Goal: Use online tool/utility: Utilize a website feature to perform a specific function

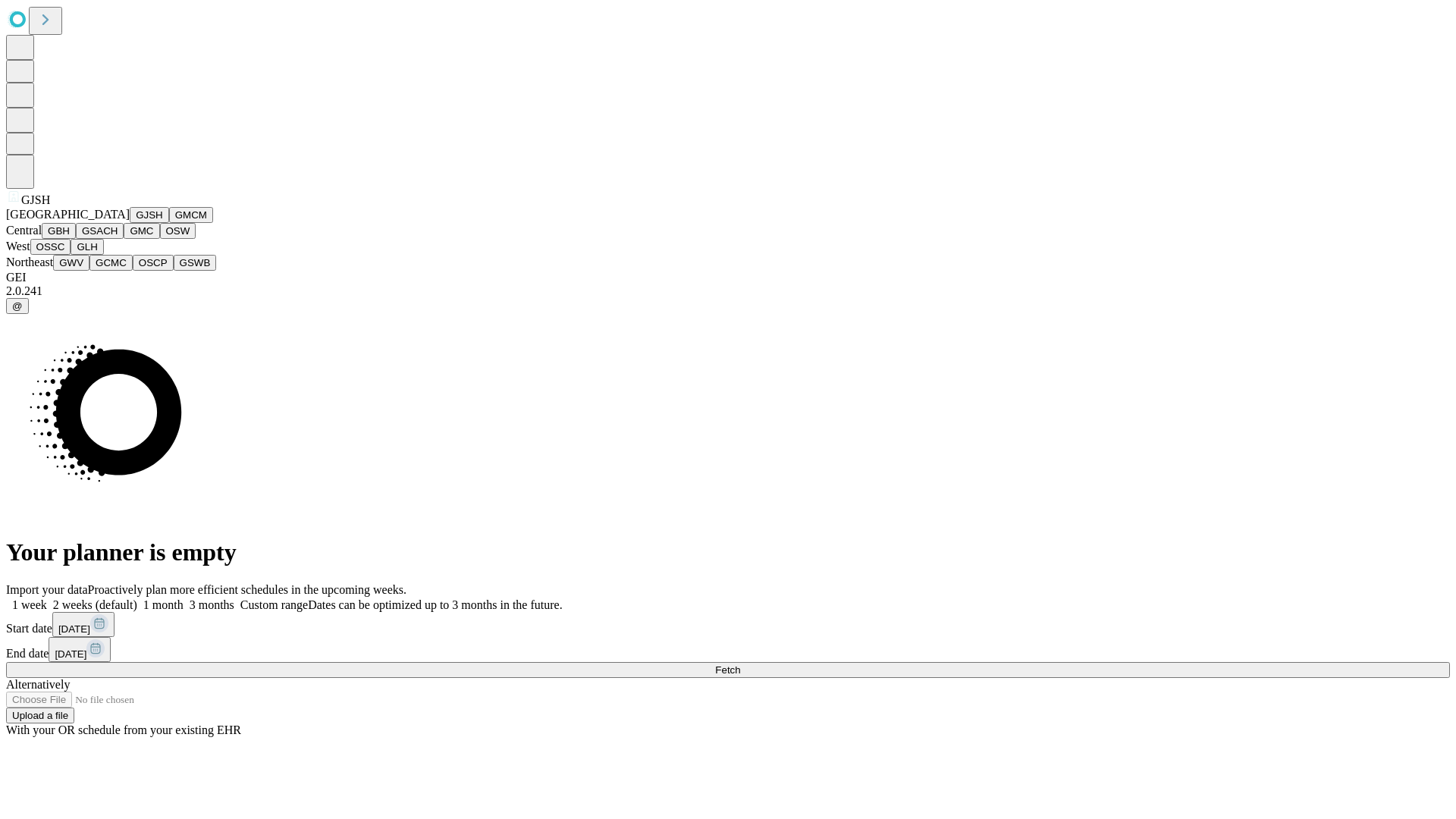
click at [129, 223] on button "GJSH" at bounding box center [148, 215] width 39 height 16
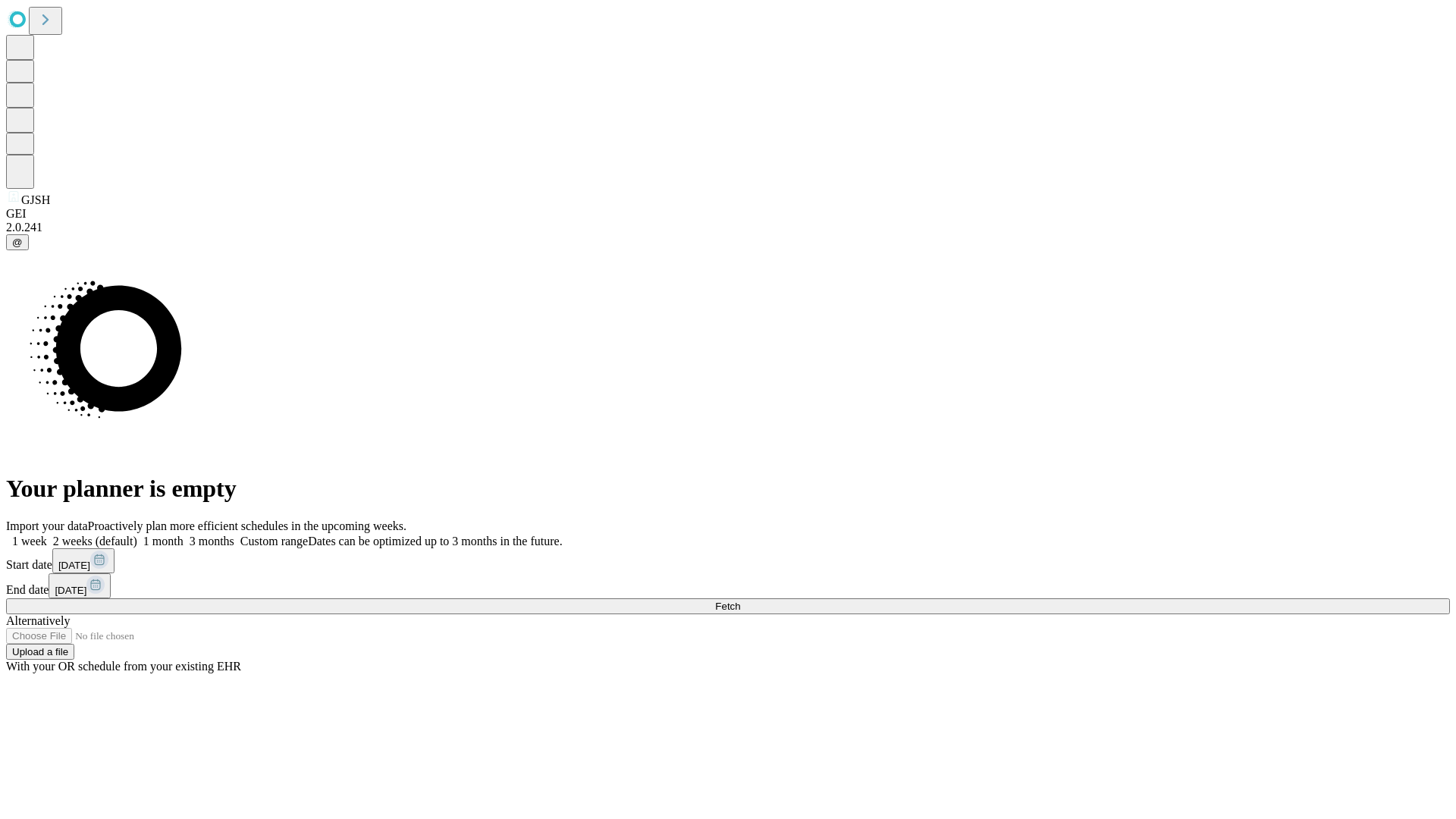
click at [137, 535] on label "2 weeks (default)" at bounding box center [92, 541] width 90 height 13
click at [740, 601] on span "Fetch" at bounding box center [727, 606] width 25 height 11
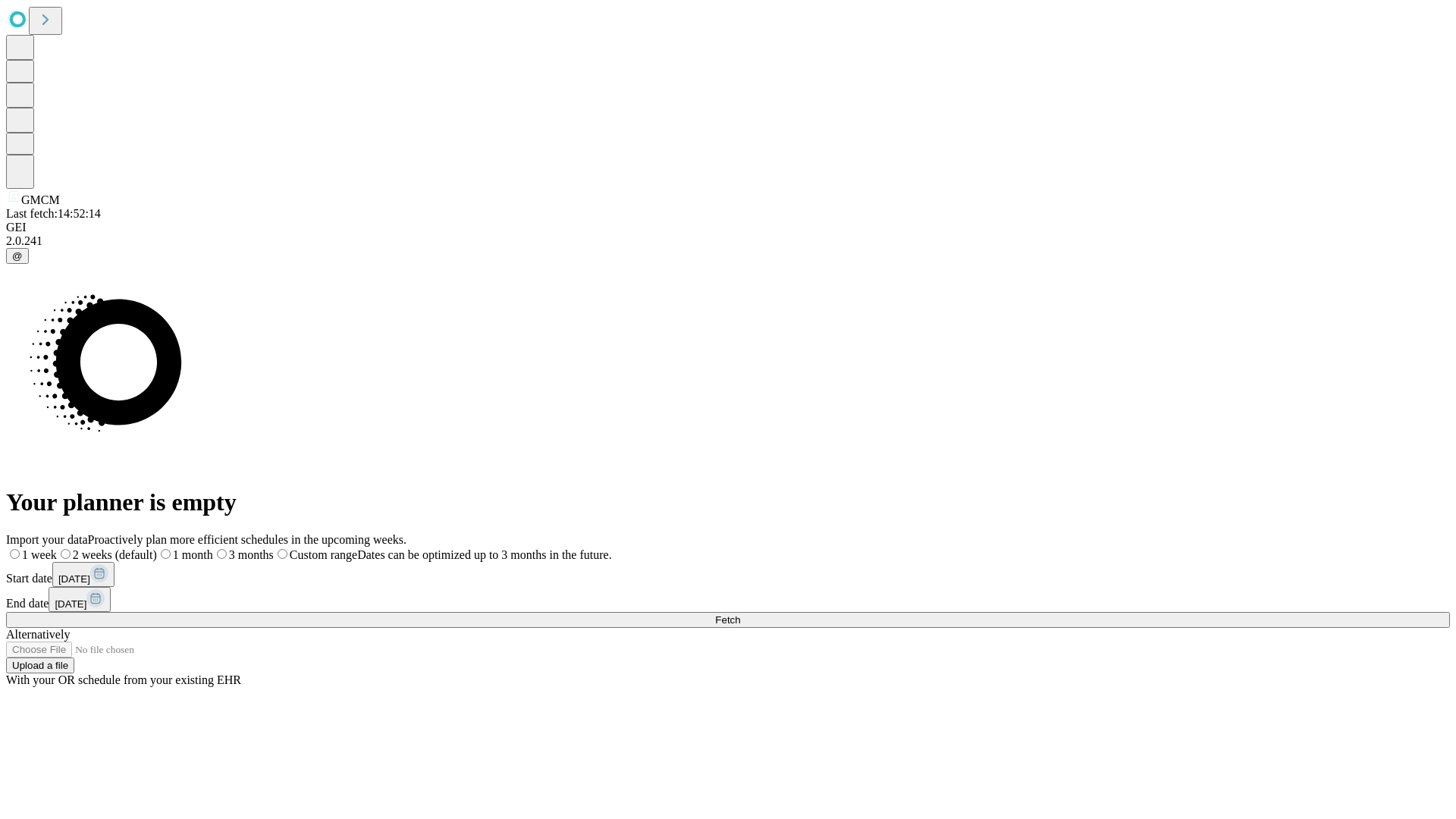
click at [740, 614] on span "Fetch" at bounding box center [727, 619] width 25 height 11
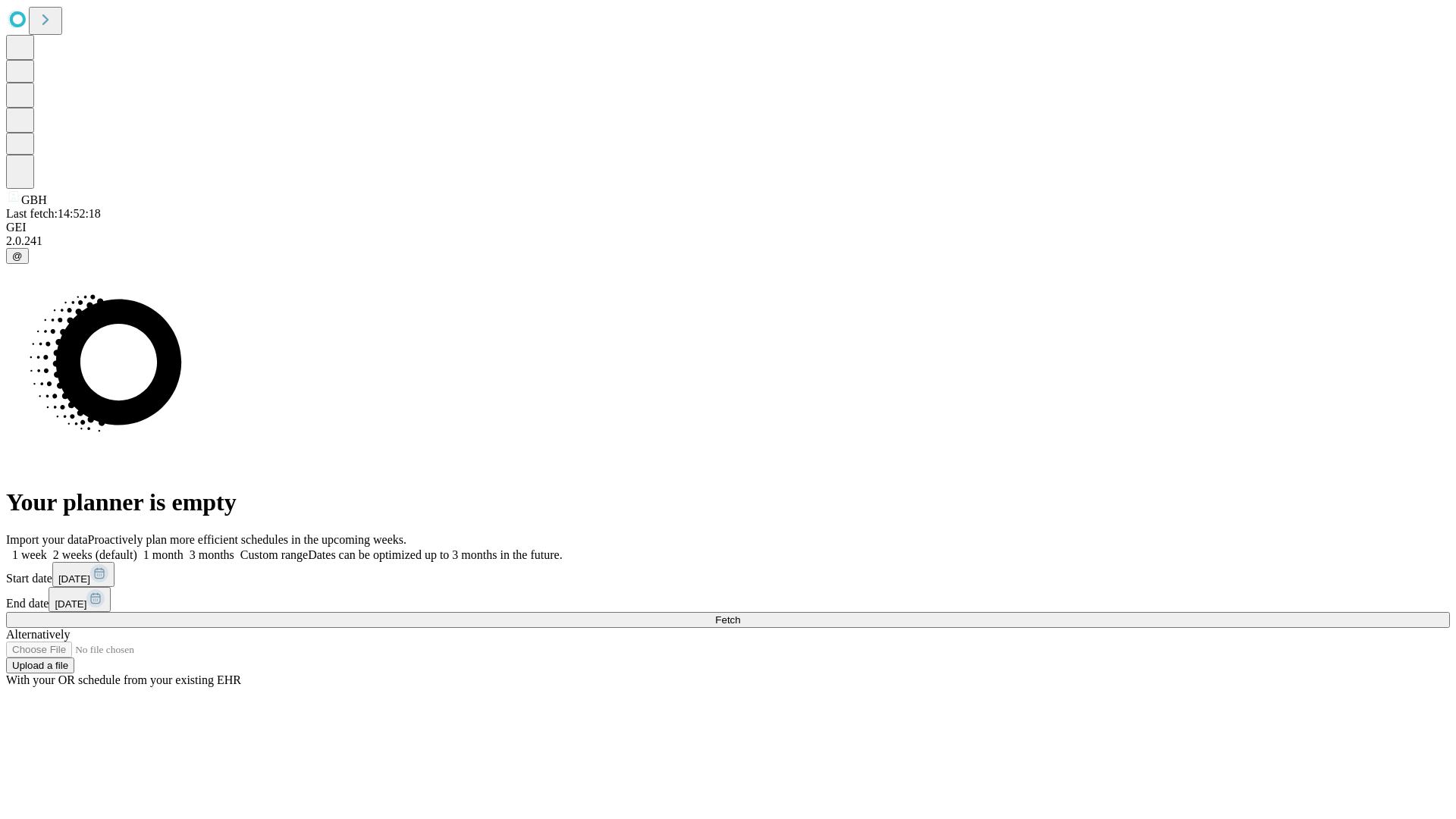
click at [137, 548] on label "2 weeks (default)" at bounding box center [92, 554] width 90 height 13
click at [740, 614] on span "Fetch" at bounding box center [727, 619] width 25 height 11
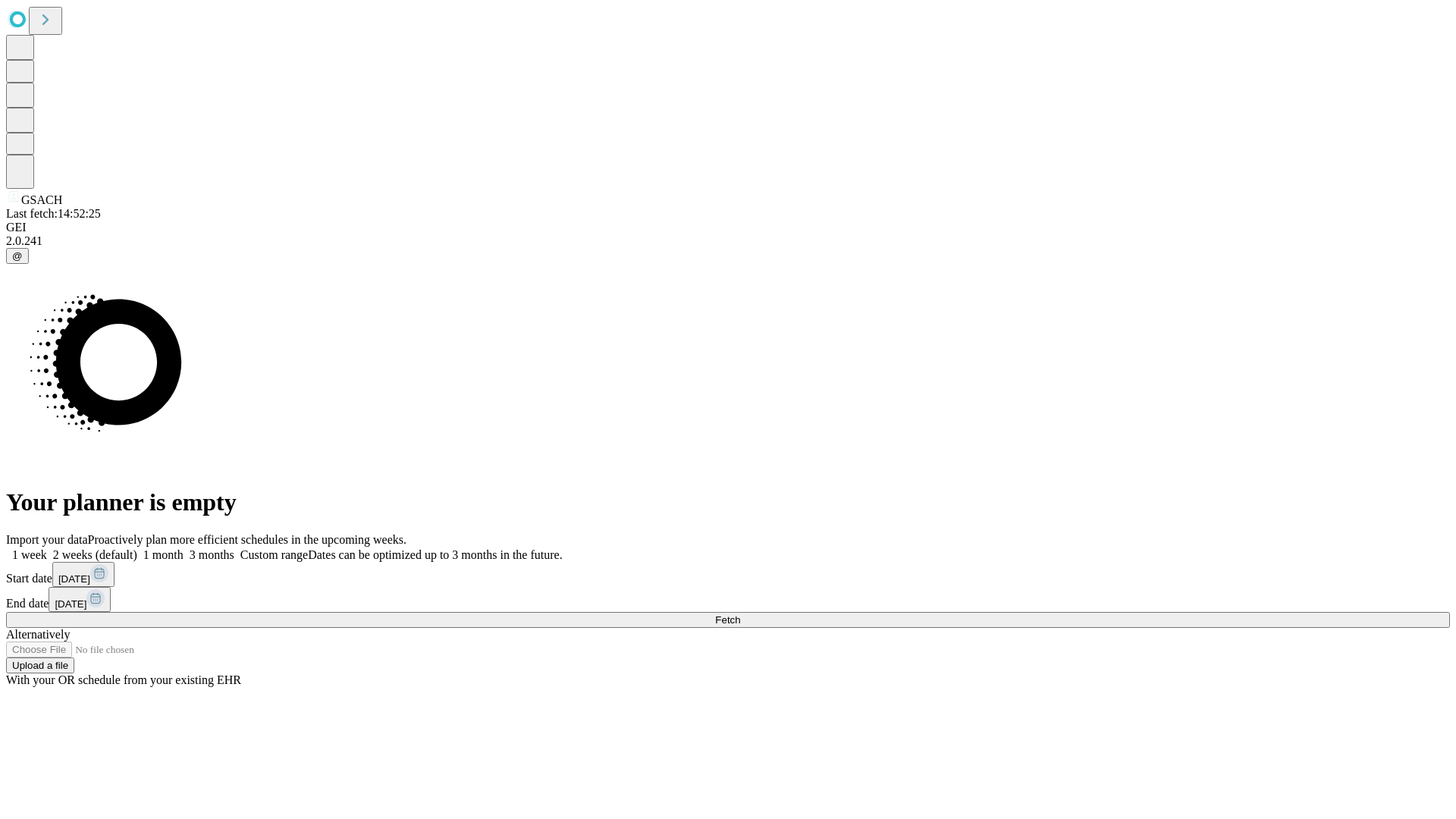
click at [740, 614] on span "Fetch" at bounding box center [727, 619] width 25 height 11
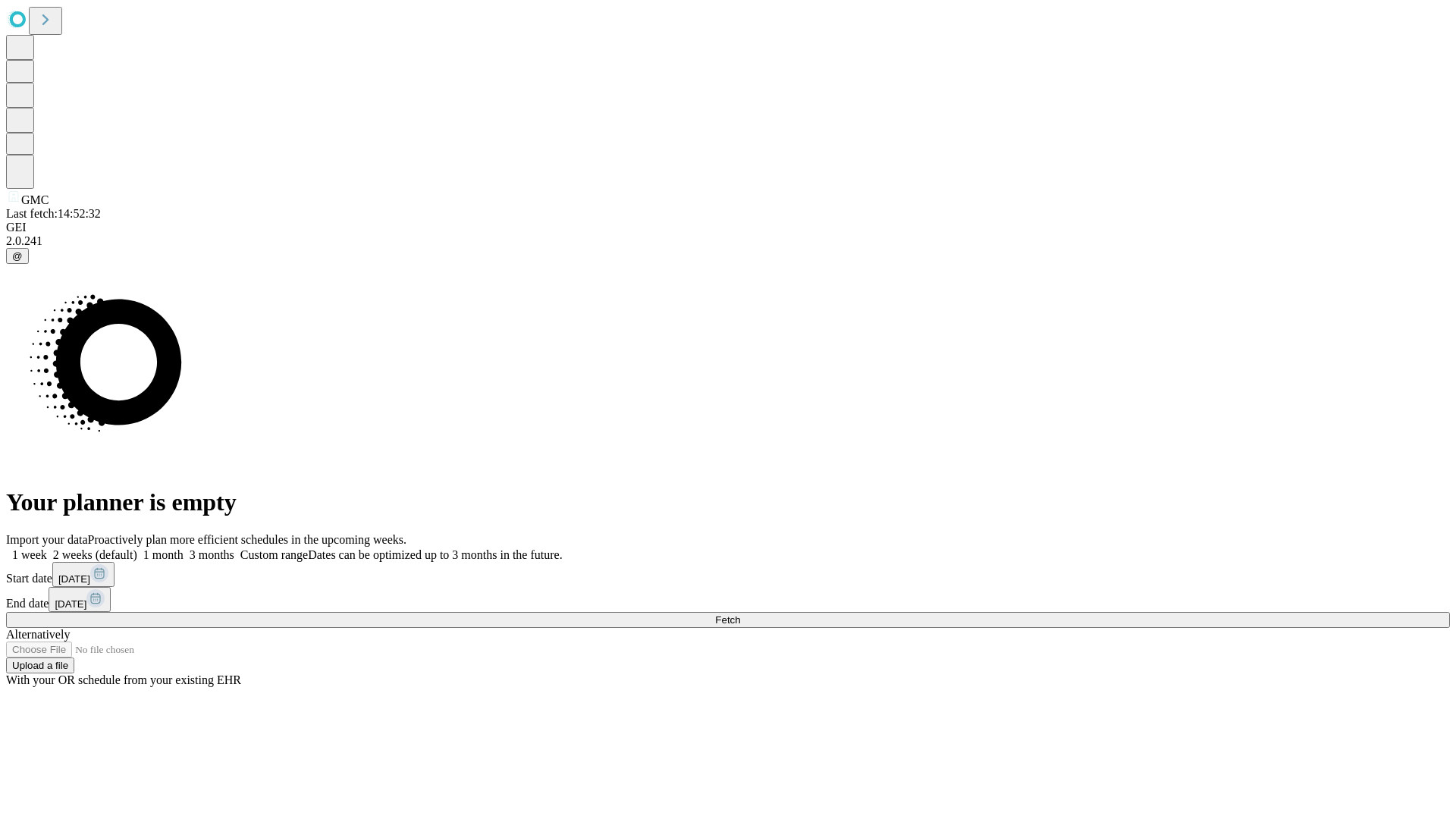
click at [137, 548] on label "2 weeks (default)" at bounding box center [92, 554] width 90 height 13
click at [740, 614] on span "Fetch" at bounding box center [727, 619] width 25 height 11
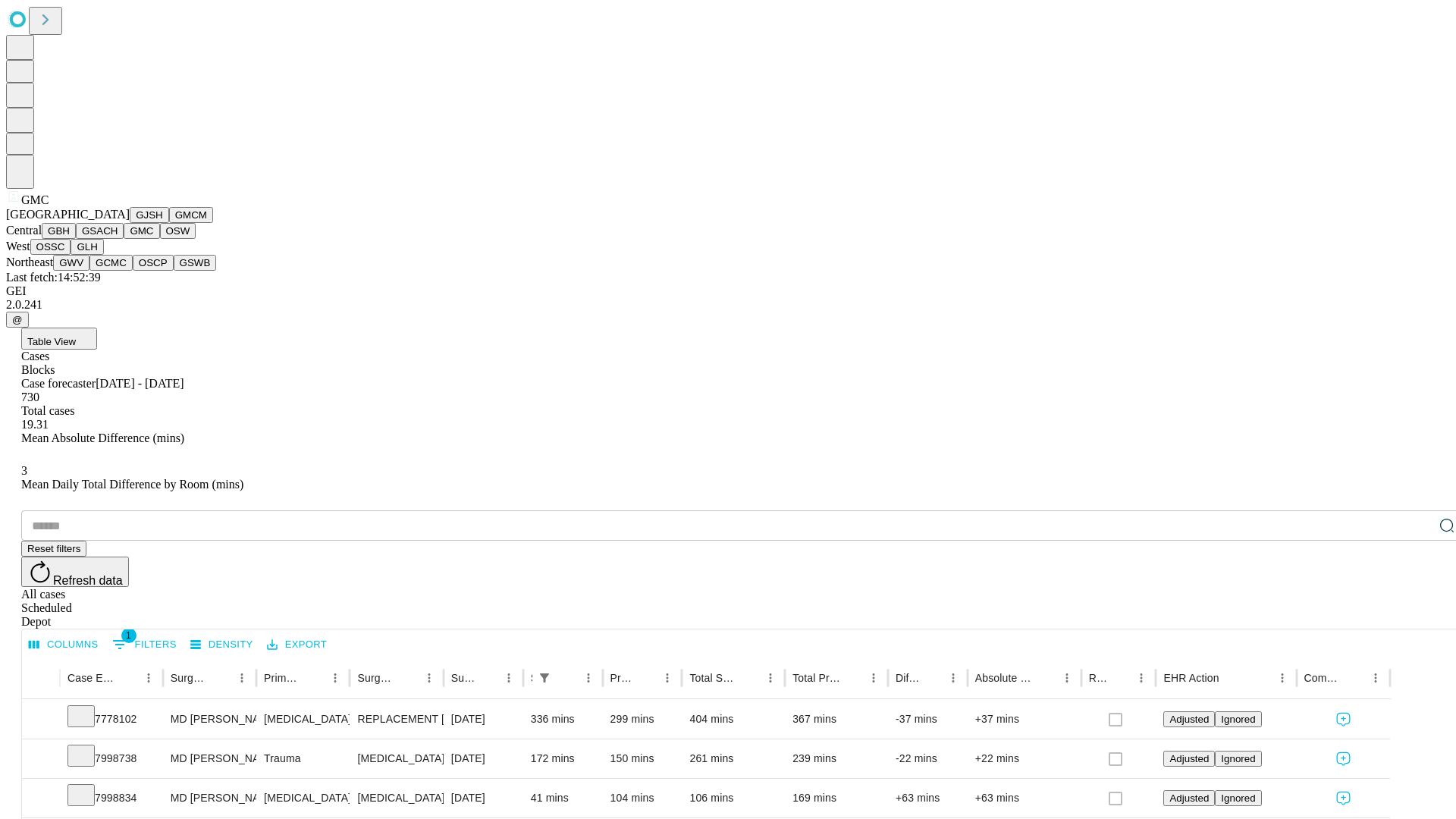
click at [160, 239] on button "OSW" at bounding box center [178, 231] width 36 height 16
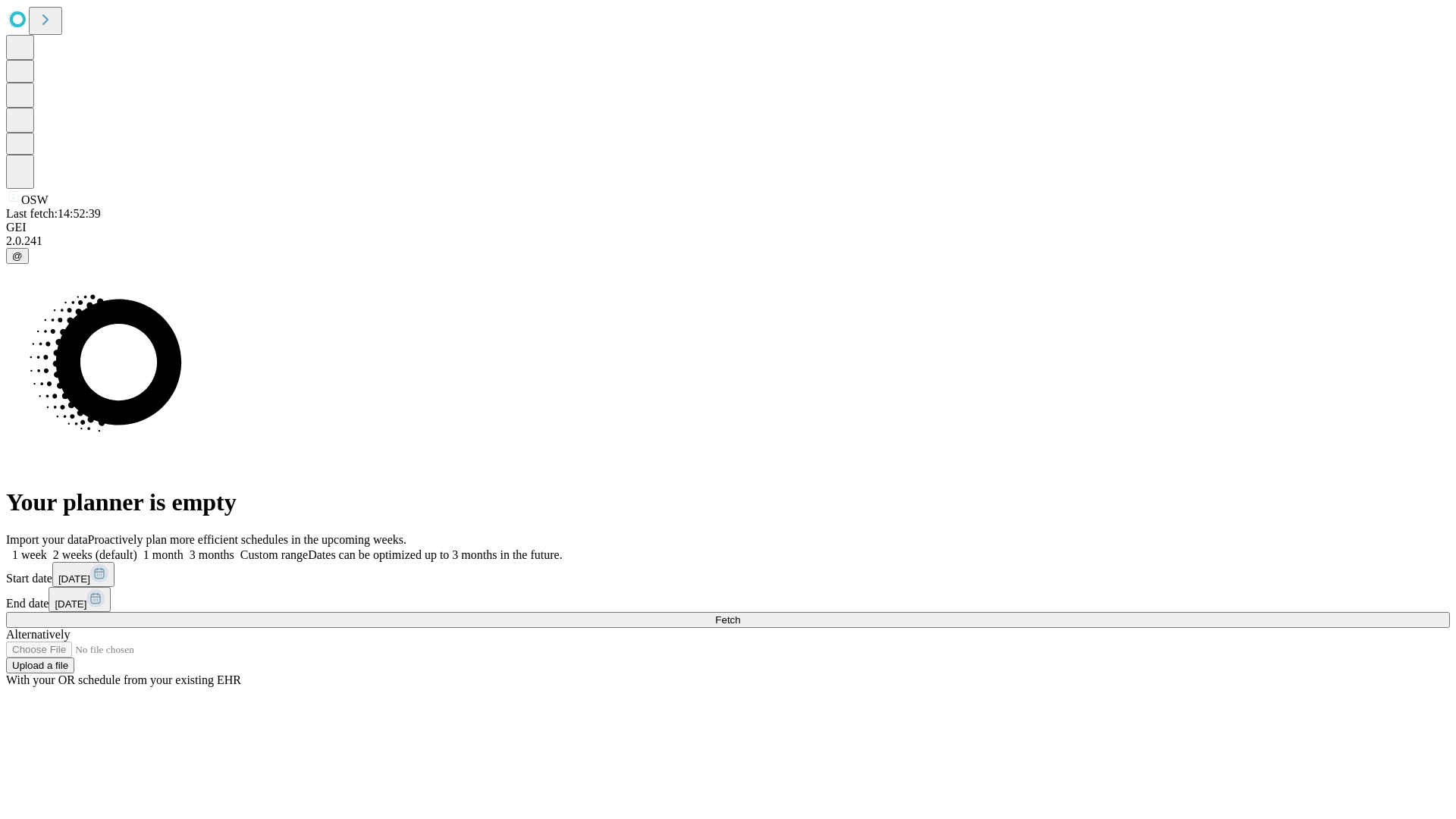
click at [137, 548] on label "2 weeks (default)" at bounding box center [92, 554] width 90 height 13
click at [740, 614] on span "Fetch" at bounding box center [727, 619] width 25 height 11
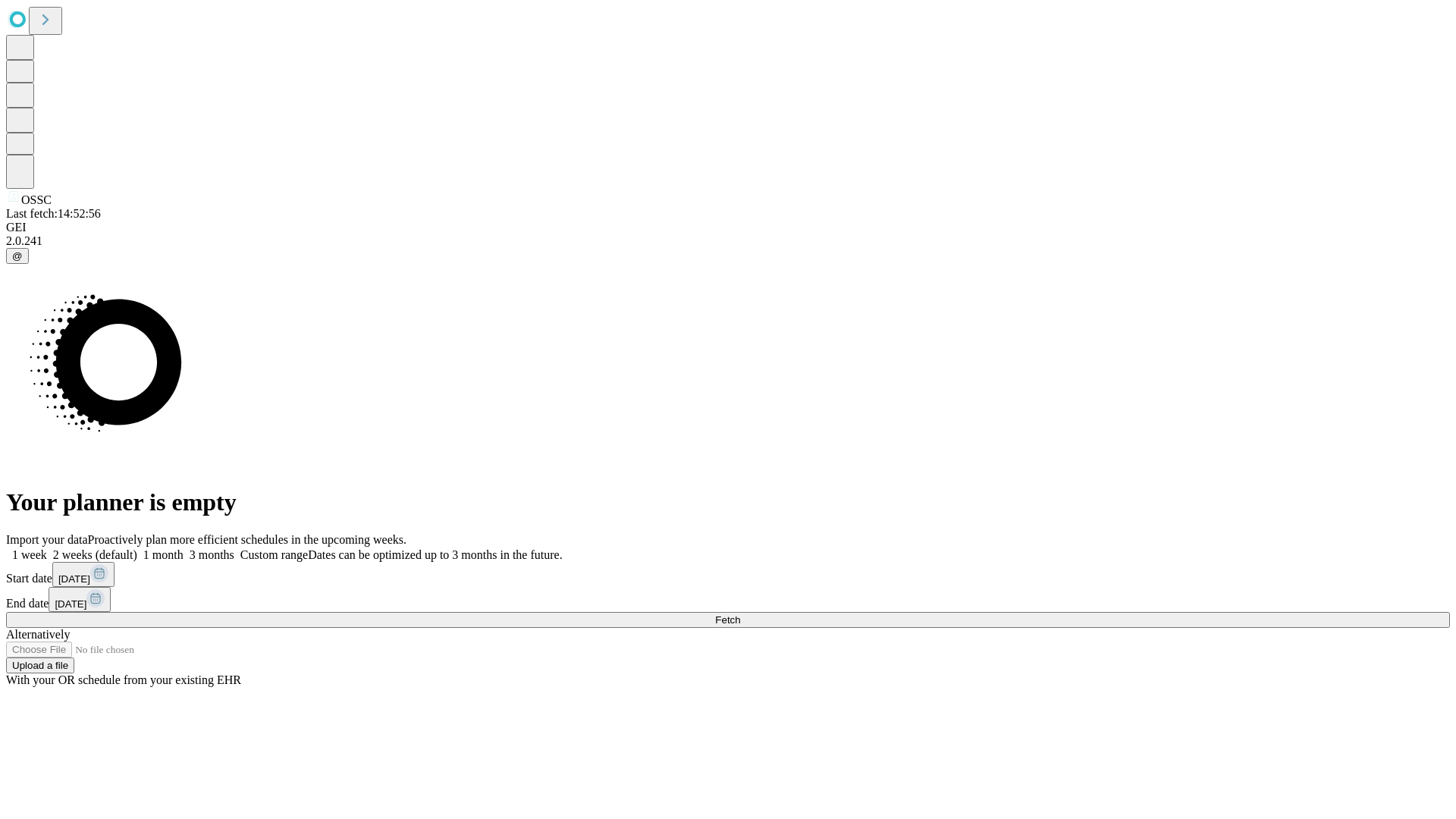
click at [137, 548] on label "2 weeks (default)" at bounding box center [92, 554] width 90 height 13
click at [740, 614] on span "Fetch" at bounding box center [727, 619] width 25 height 11
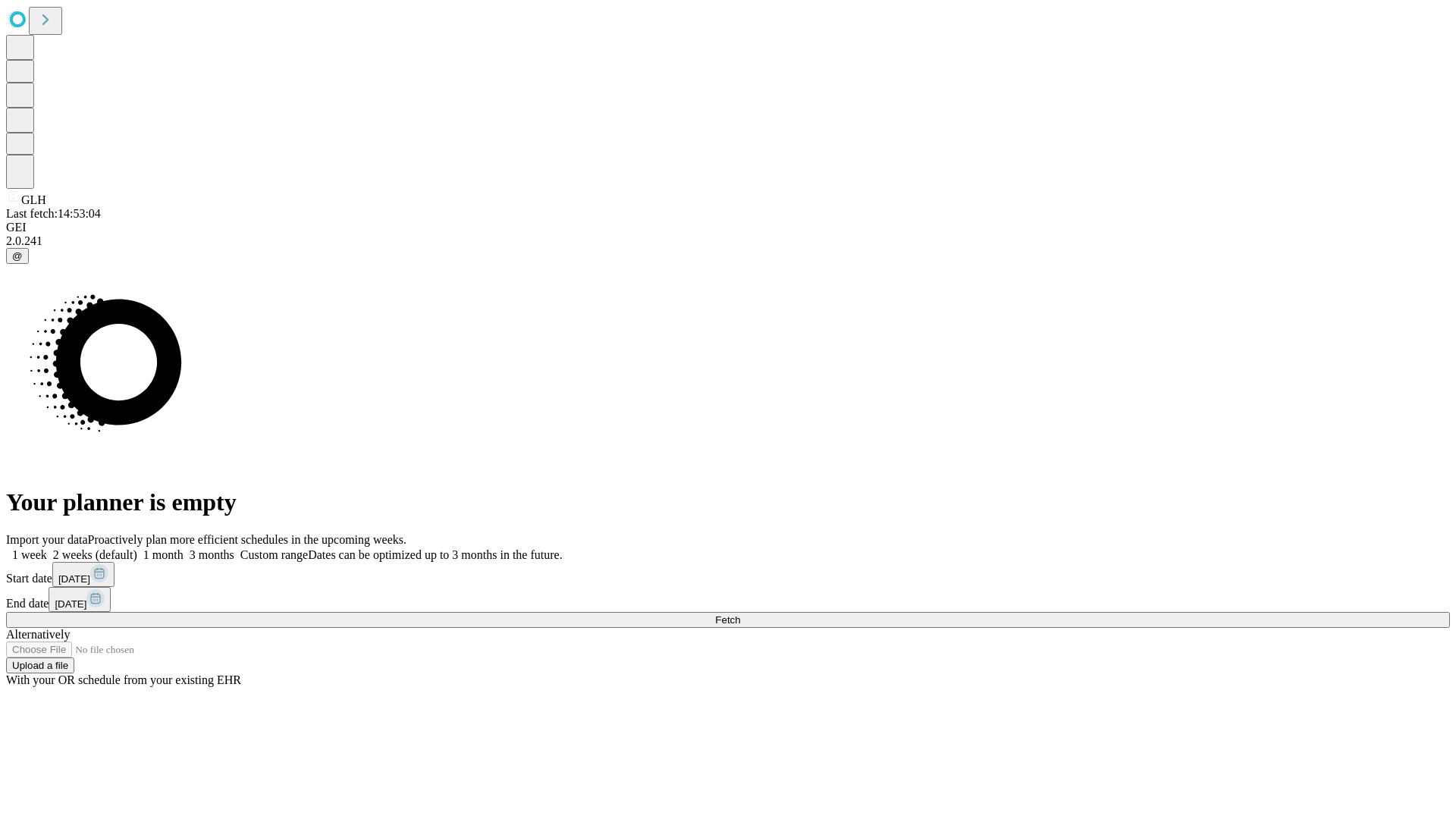
click at [137, 548] on label "2 weeks (default)" at bounding box center [92, 554] width 90 height 13
click at [740, 614] on span "Fetch" at bounding box center [727, 619] width 25 height 11
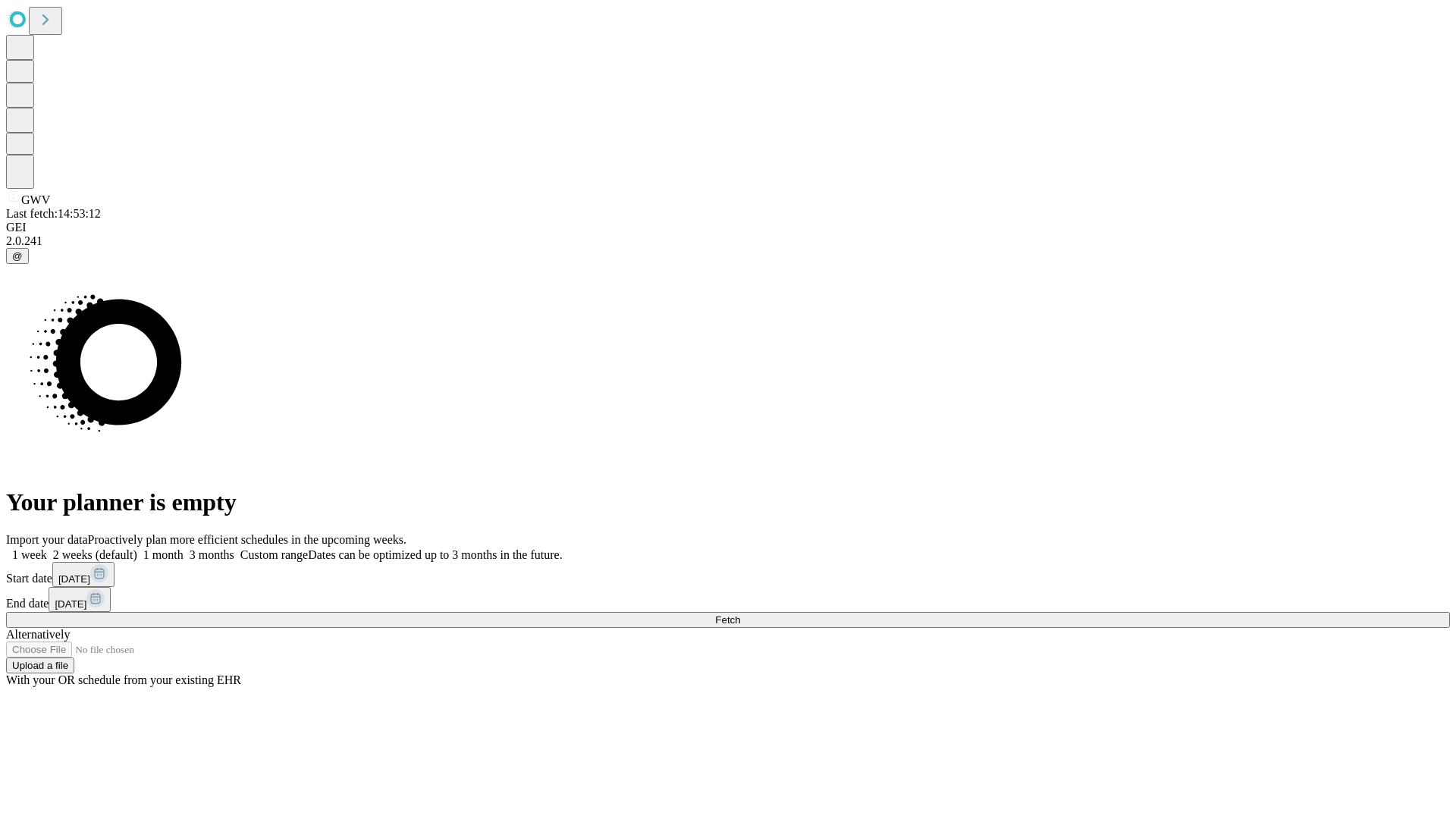
click at [137, 548] on label "2 weeks (default)" at bounding box center [92, 554] width 90 height 13
click at [740, 614] on span "Fetch" at bounding box center [727, 619] width 25 height 11
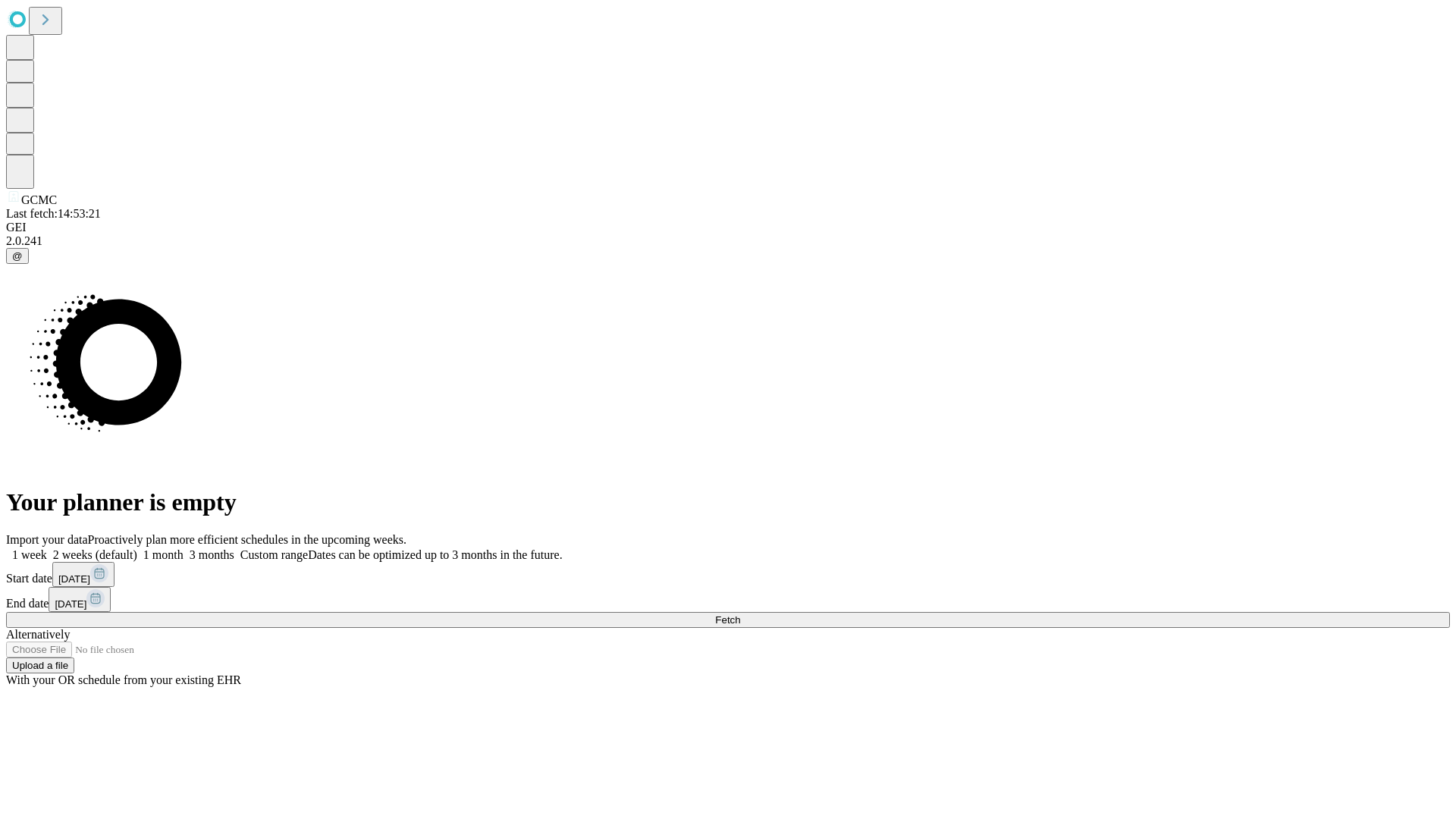
click at [137, 548] on label "2 weeks (default)" at bounding box center [92, 554] width 90 height 13
click at [740, 614] on span "Fetch" at bounding box center [727, 619] width 25 height 11
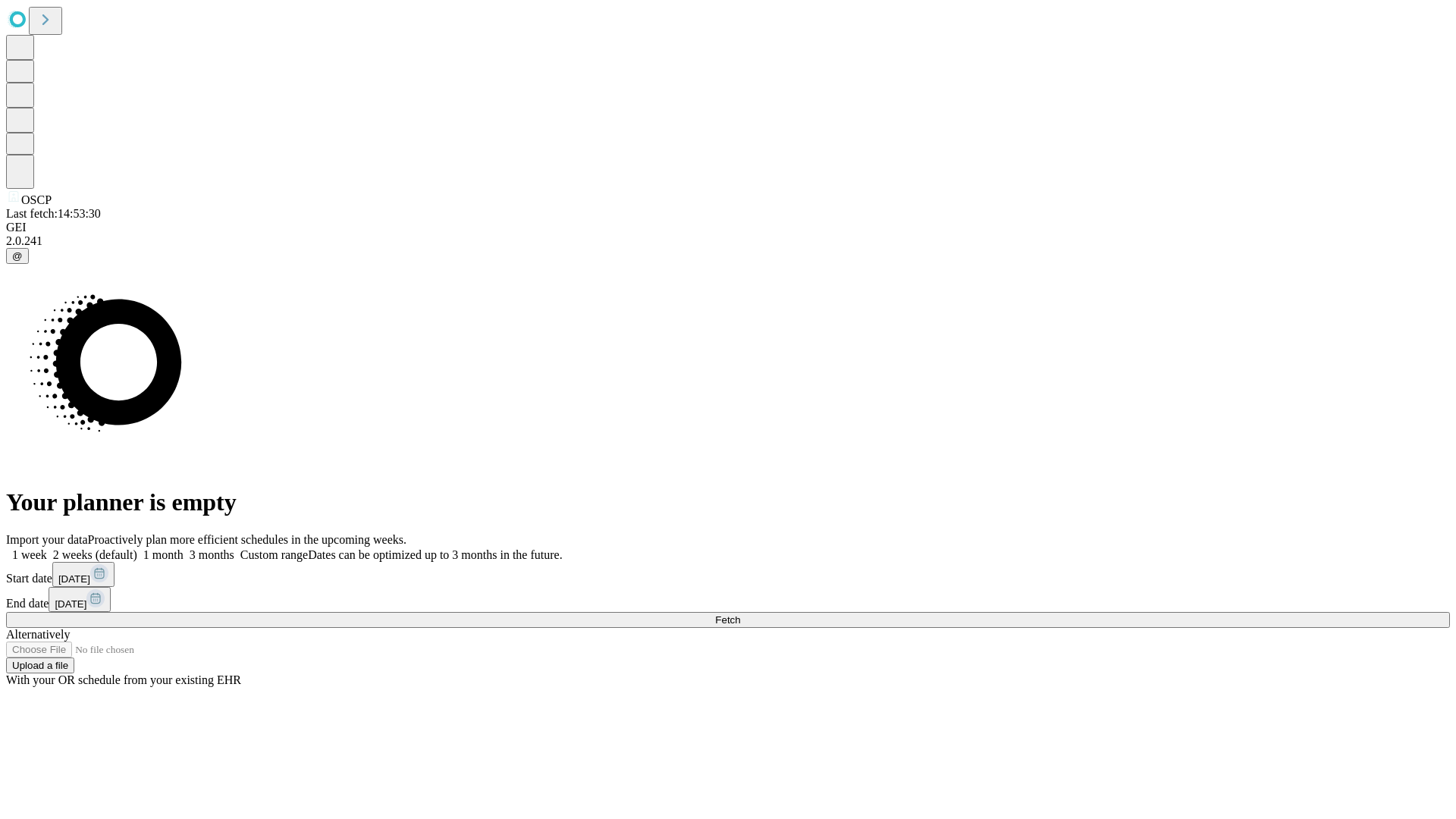
click at [137, 548] on label "2 weeks (default)" at bounding box center [92, 554] width 90 height 13
click at [740, 614] on span "Fetch" at bounding box center [727, 619] width 25 height 11
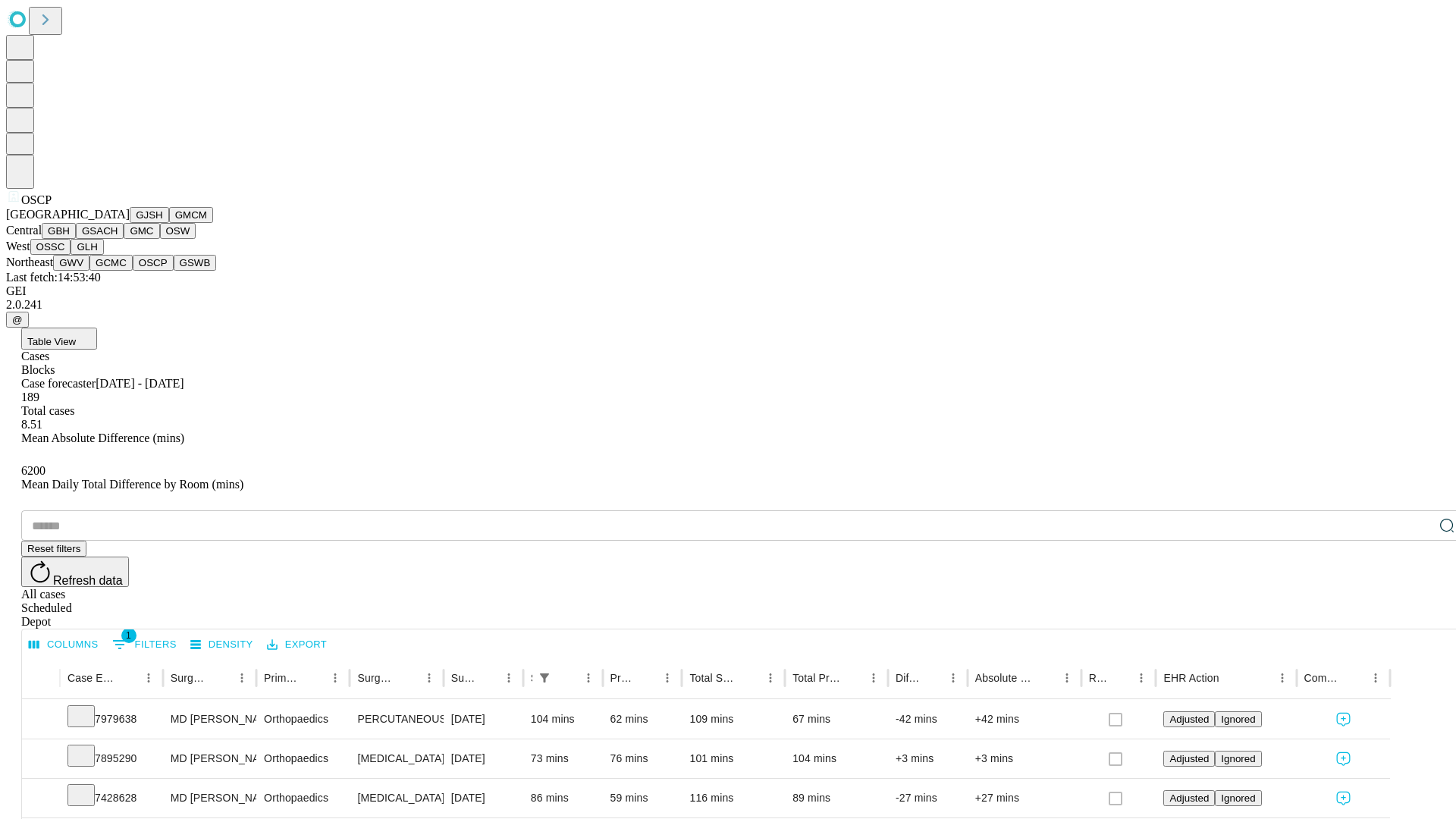
click at [174, 271] on button "GSWB" at bounding box center [195, 262] width 43 height 16
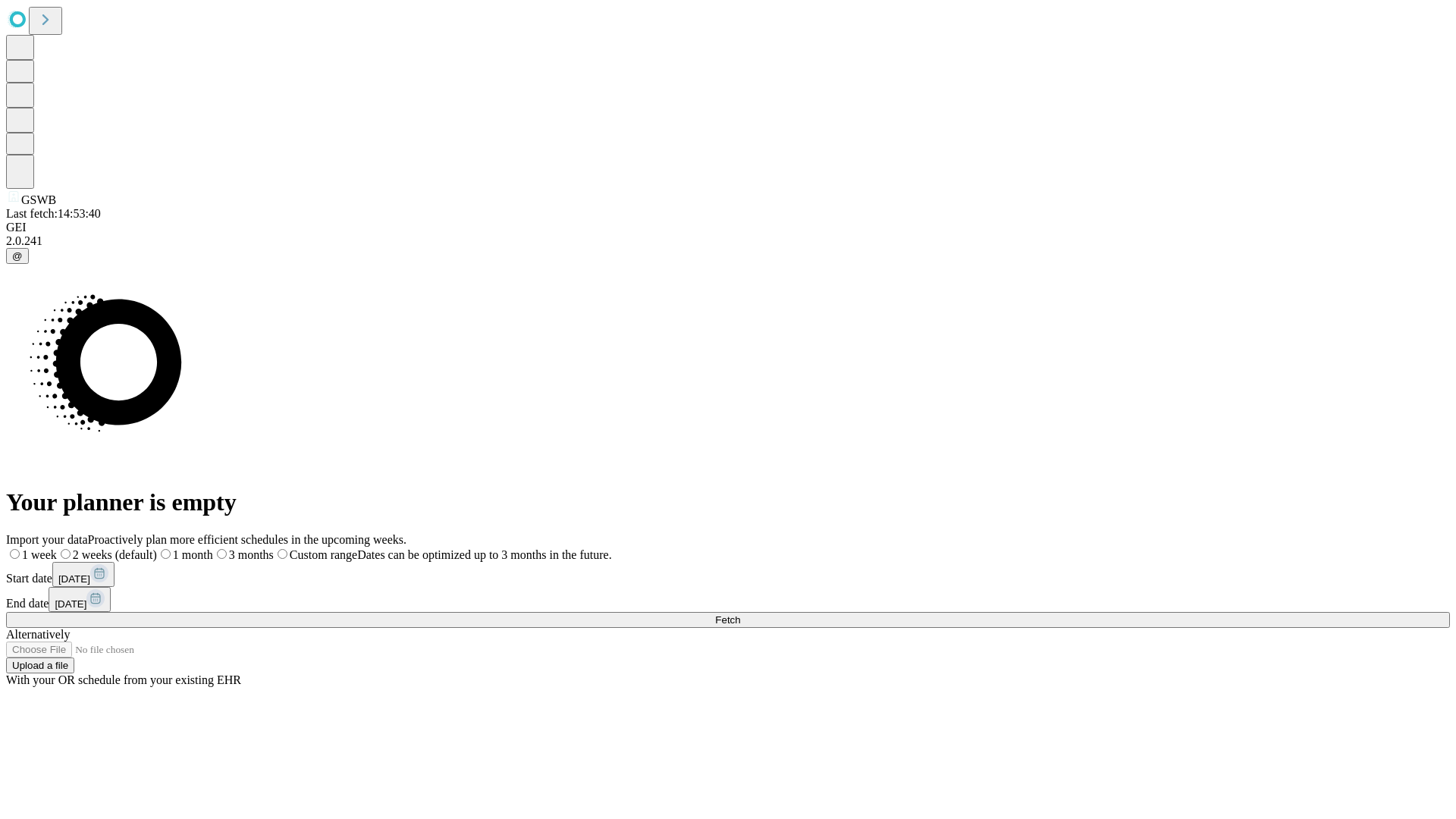
click at [157, 548] on label "2 weeks (default)" at bounding box center [106, 554] width 100 height 13
click at [740, 614] on span "Fetch" at bounding box center [727, 619] width 25 height 11
